Goal: Task Accomplishment & Management: Manage account settings

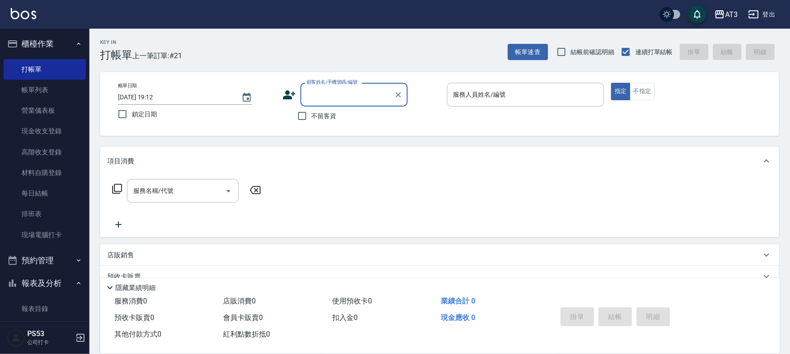
scroll to position [149, 0]
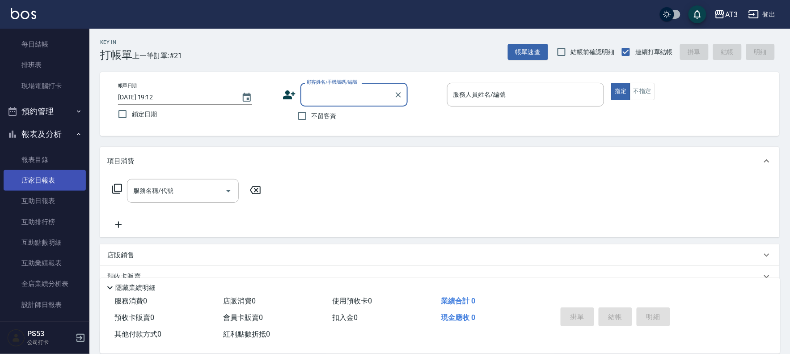
click at [63, 184] on link "店家日報表" at bounding box center [45, 180] width 82 height 21
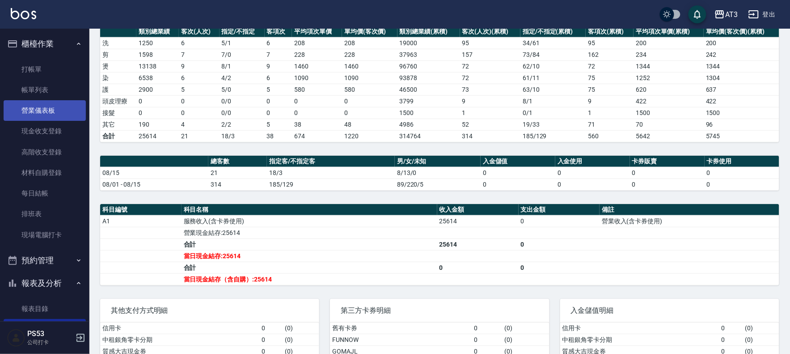
scroll to position [81, 0]
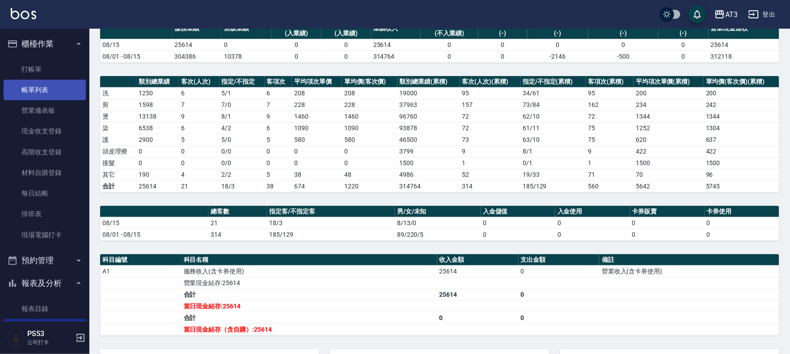
click at [58, 91] on link "帳單列表" at bounding box center [45, 90] width 82 height 21
click at [63, 89] on link "帳單列表" at bounding box center [45, 90] width 82 height 21
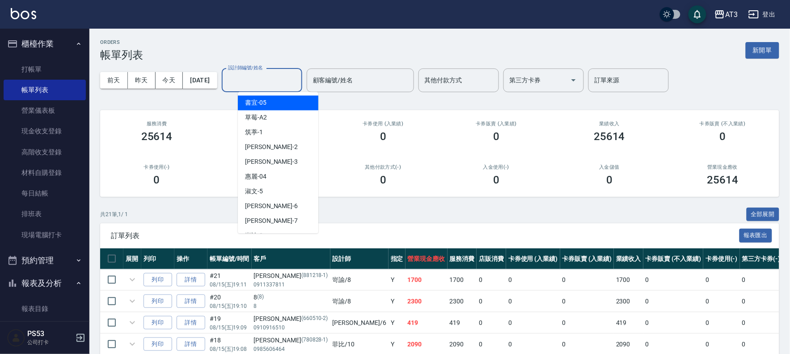
click at [280, 86] on input "設計師編號/姓名" at bounding box center [262, 80] width 72 height 16
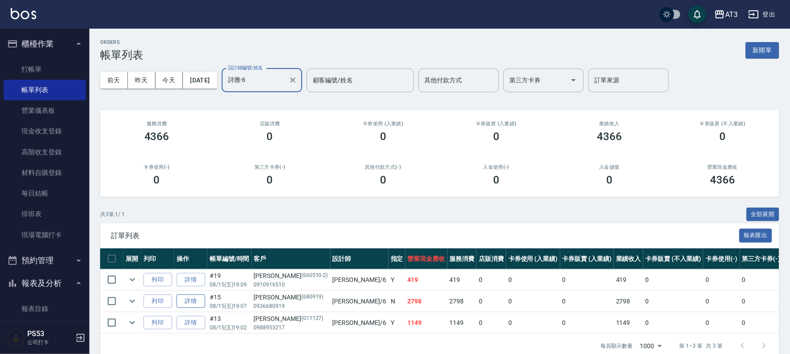
type input "詩雅-6"
click at [195, 302] on link "詳情" at bounding box center [191, 301] width 29 height 14
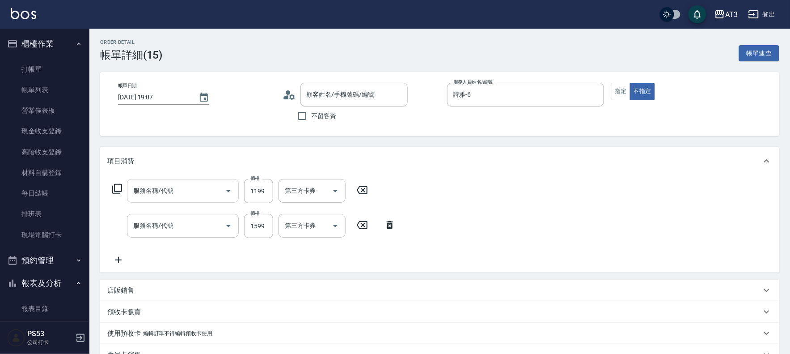
type input "2025/08/15 19:07"
type input "詩雅-6"
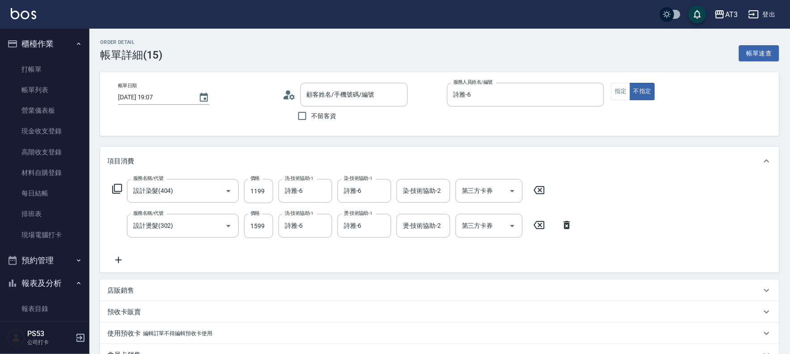
type input "設計染髮(404)"
type input "設計燙髮(302)"
type input "張伢榆/0936680919/680919"
click at [539, 190] on icon at bounding box center [539, 190] width 11 height 8
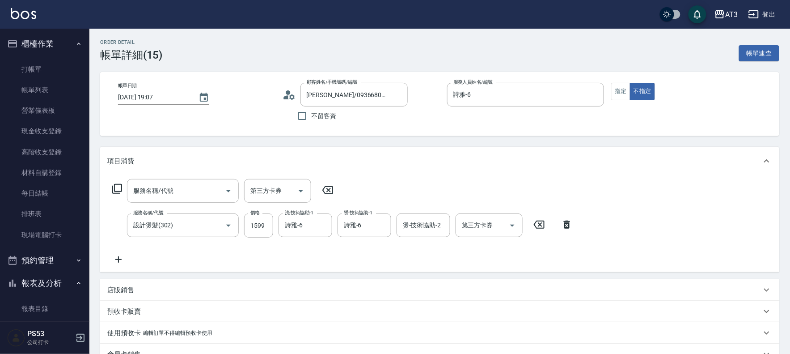
drag, startPoint x: 541, startPoint y: 224, endPoint x: 486, endPoint y: 198, distance: 60.4
click at [541, 220] on icon at bounding box center [539, 224] width 22 height 11
click at [114, 188] on icon at bounding box center [117, 189] width 10 height 10
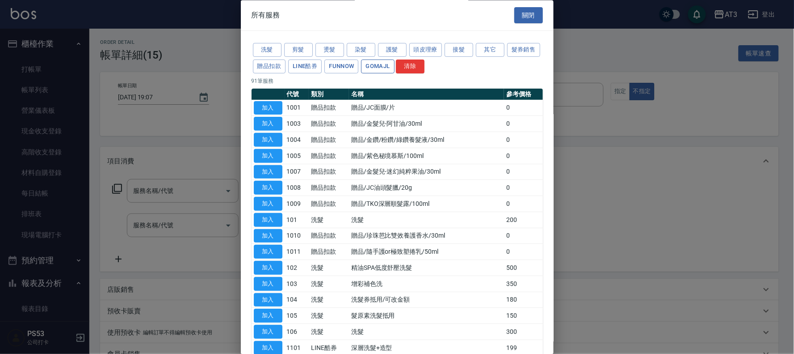
click at [394, 64] on button "GOMAJL" at bounding box center [377, 66] width 33 height 14
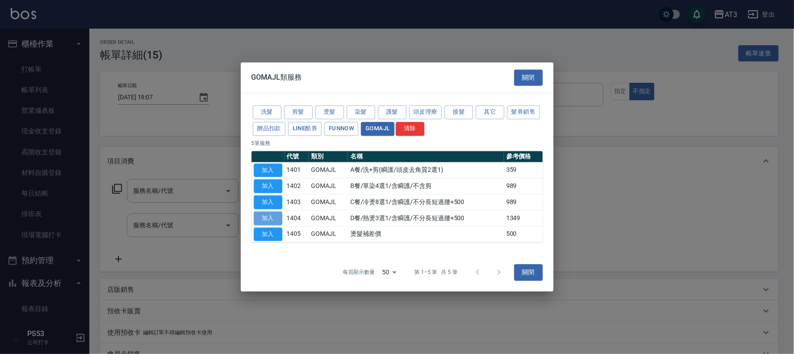
click at [262, 219] on button "加入" at bounding box center [268, 218] width 29 height 14
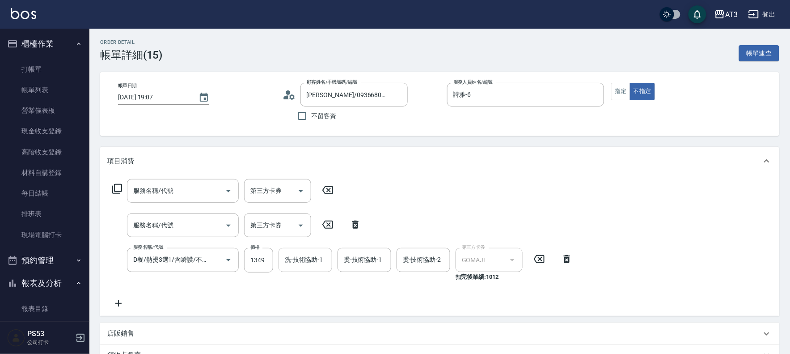
click at [303, 266] on input "洗-技術協助-1" at bounding box center [306, 260] width 46 height 16
type input "詩雅-6"
click at [253, 262] on input "1349" at bounding box center [258, 260] width 29 height 24
type input "1599"
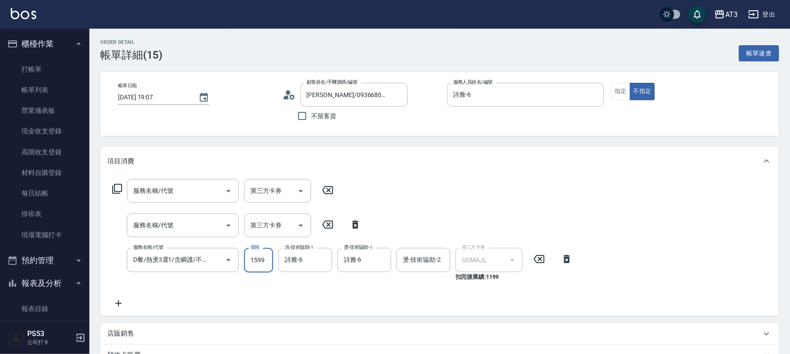
click at [325, 190] on icon at bounding box center [328, 190] width 22 height 11
click at [331, 221] on icon at bounding box center [327, 224] width 11 height 8
click at [354, 221] on icon at bounding box center [355, 224] width 6 height 8
type input "D餐/熱燙3選1/含瞬護/不分長短過腰+500(1404)"
type input "GOMAJL"
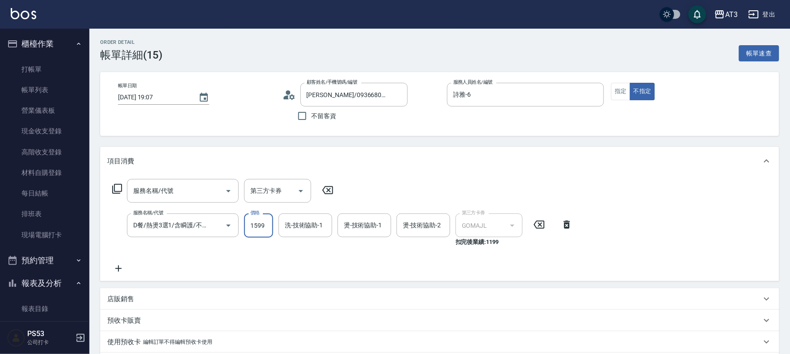
click at [330, 190] on icon at bounding box center [328, 190] width 22 height 11
click at [308, 214] on div "洗-技術協助-1" at bounding box center [306, 225] width 54 height 24
type input "詩雅-6"
click at [182, 194] on input "服務名稱/代號" at bounding box center [176, 191] width 90 height 16
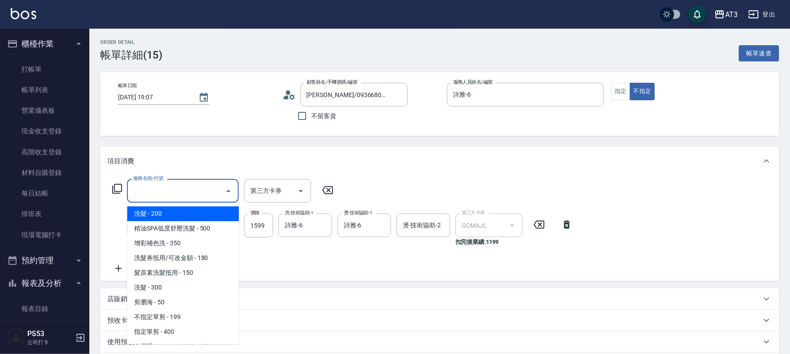
click at [115, 187] on icon at bounding box center [117, 188] width 11 height 11
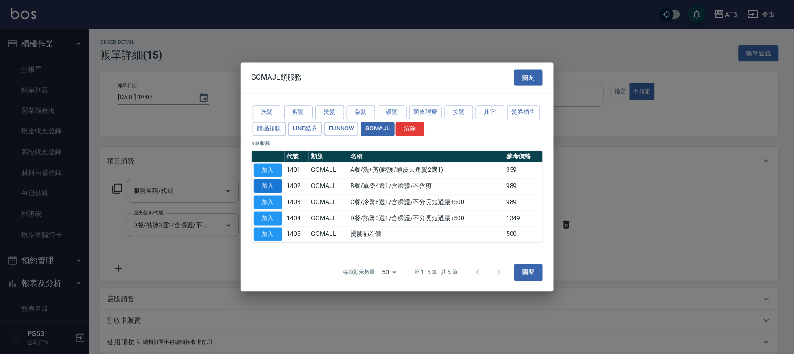
click at [270, 184] on button "加入" at bounding box center [268, 186] width 29 height 14
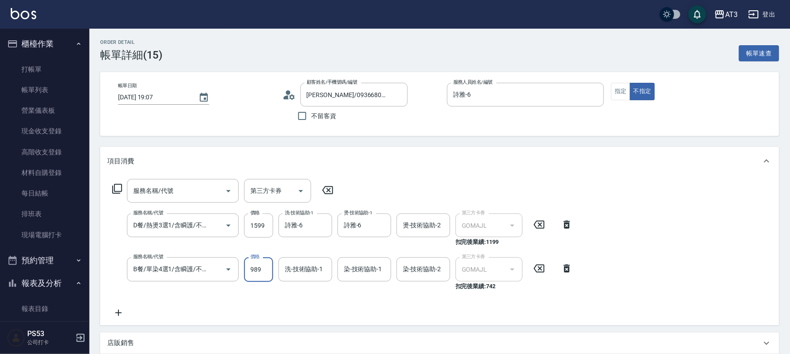
click at [264, 268] on input "989" at bounding box center [258, 269] width 29 height 24
type input "1199"
type input "詩雅-6"
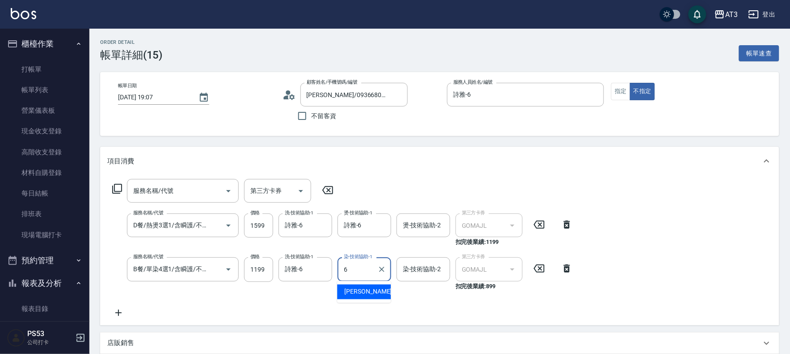
type input "詩雅-6"
click at [323, 187] on icon at bounding box center [328, 190] width 22 height 11
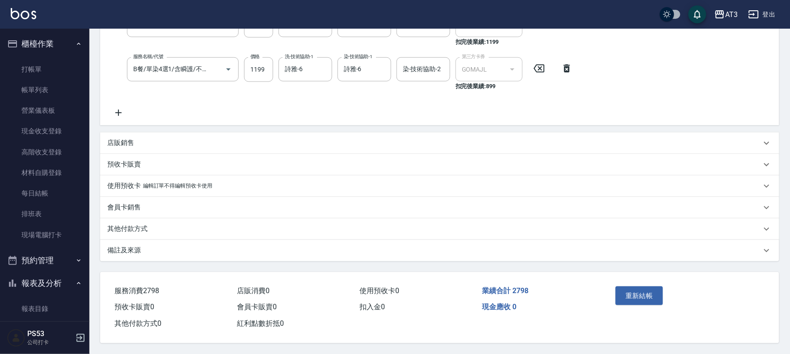
scroll to position [4, 0]
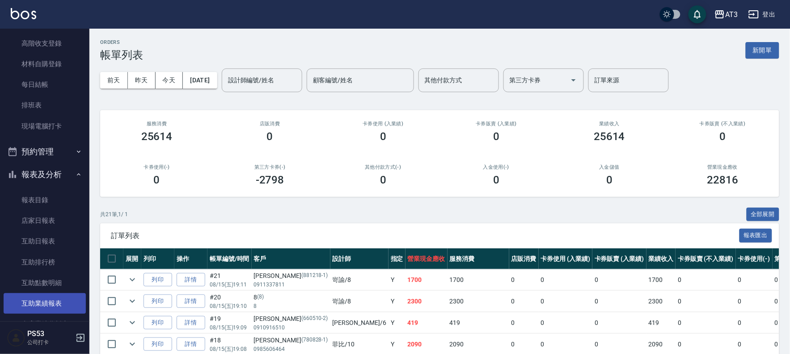
scroll to position [149, 0]
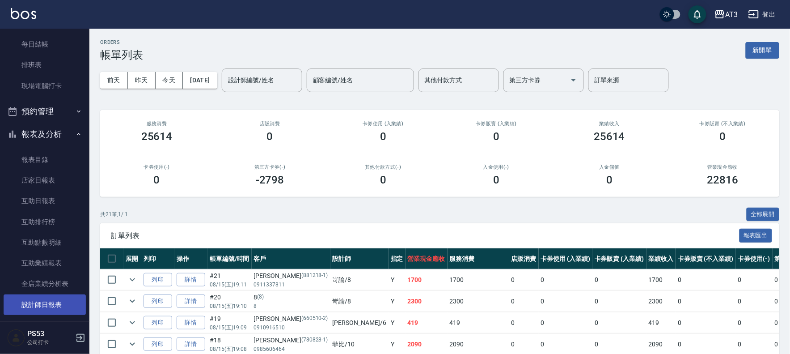
click at [66, 303] on link "設計師日報表" at bounding box center [45, 304] width 82 height 21
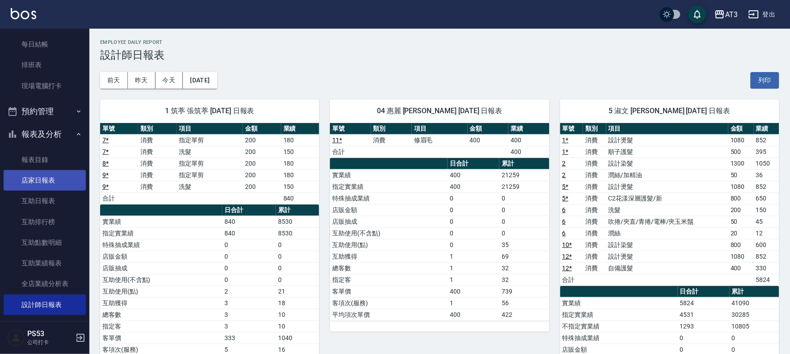
click at [59, 181] on link "店家日報表" at bounding box center [45, 180] width 82 height 21
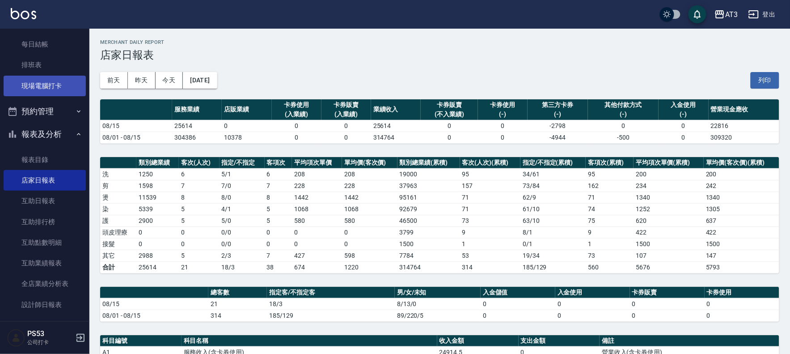
click at [58, 78] on link "現場電腦打卡" at bounding box center [45, 86] width 82 height 21
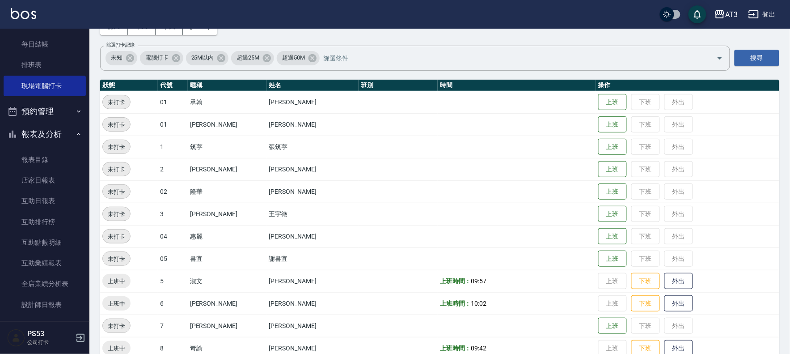
scroll to position [149, 0]
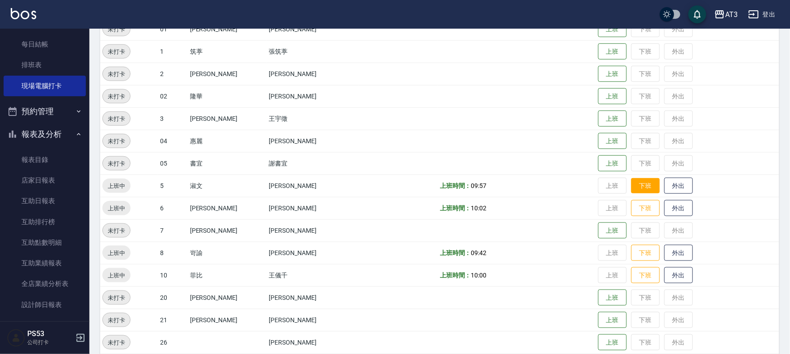
click at [631, 185] on button "下班" at bounding box center [645, 186] width 29 height 16
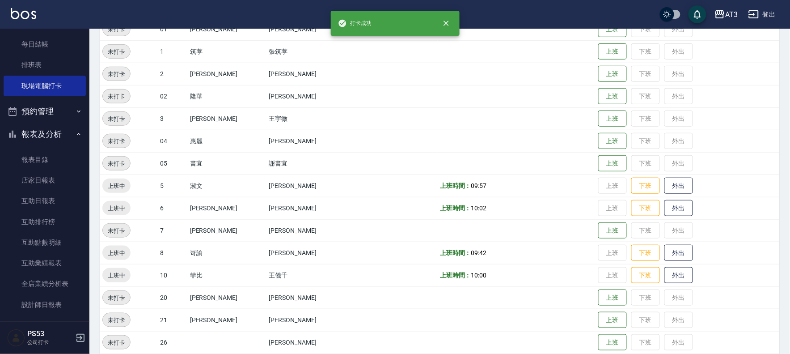
click at [631, 200] on button "下班" at bounding box center [645, 208] width 29 height 17
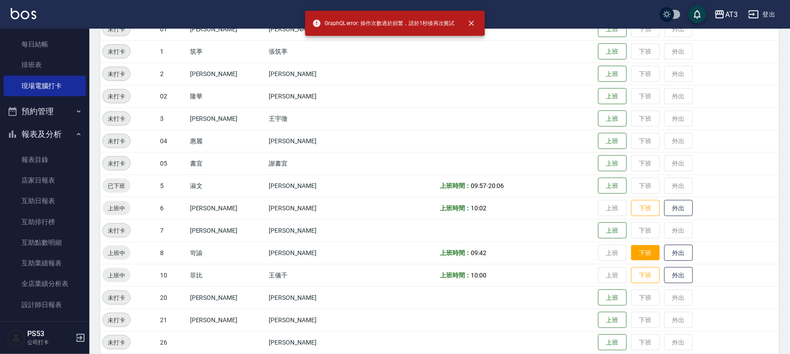
click at [631, 253] on button "下班" at bounding box center [645, 253] width 29 height 16
click at [633, 271] on button "下班" at bounding box center [645, 275] width 29 height 16
click at [635, 204] on button "下班" at bounding box center [645, 208] width 29 height 16
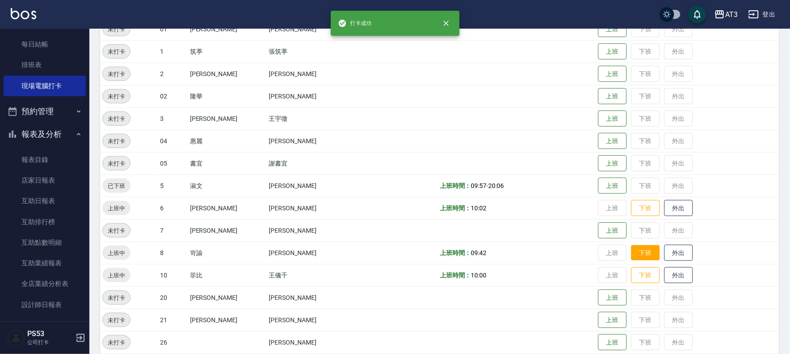
click at [631, 247] on button "下班" at bounding box center [645, 253] width 29 height 16
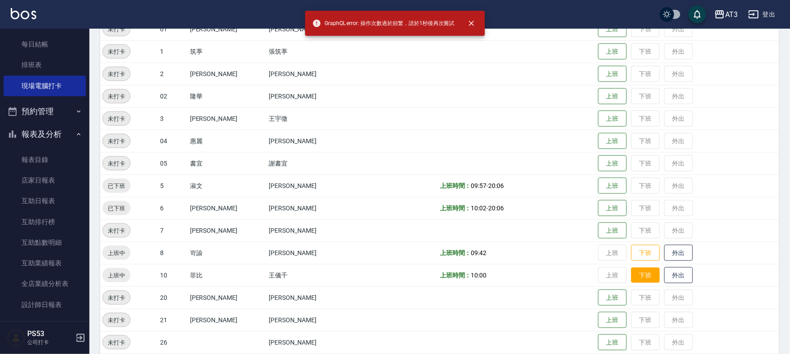
click at [631, 271] on button "下班" at bounding box center [645, 275] width 29 height 16
click at [631, 249] on button "下班" at bounding box center [645, 253] width 29 height 16
click at [631, 268] on button "下班" at bounding box center [645, 275] width 29 height 16
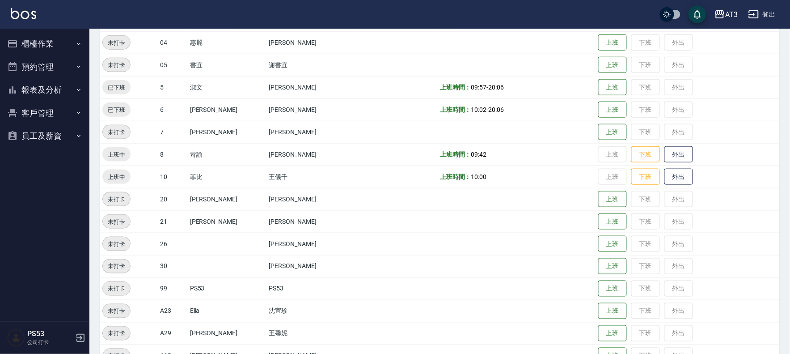
scroll to position [248, 0]
click at [632, 156] on button "下班" at bounding box center [645, 154] width 29 height 16
click at [631, 172] on button "下班" at bounding box center [645, 176] width 29 height 16
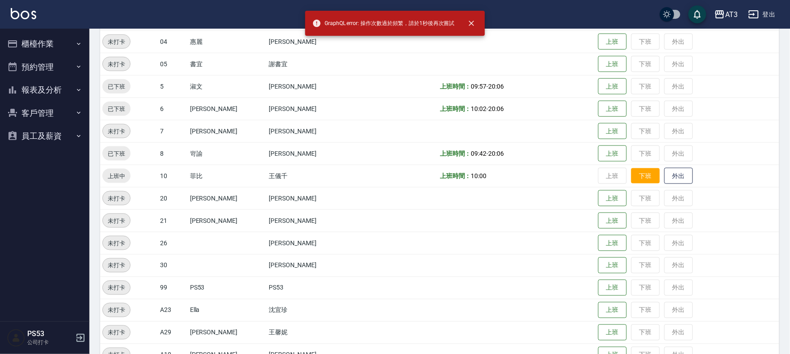
click at [631, 171] on button "下班" at bounding box center [645, 176] width 29 height 16
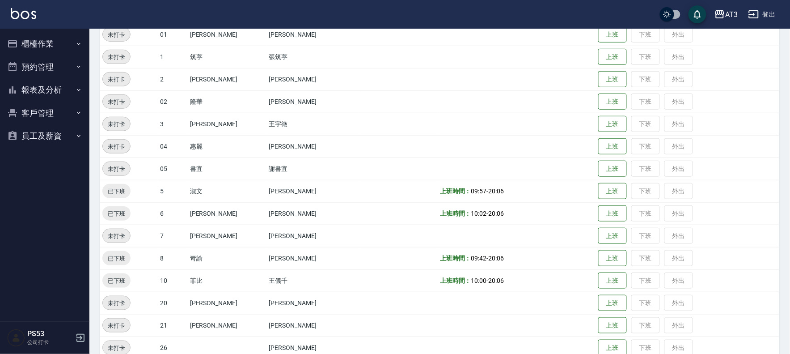
scroll to position [0, 0]
